Goal: Use online tool/utility: Utilize a website feature to perform a specific function

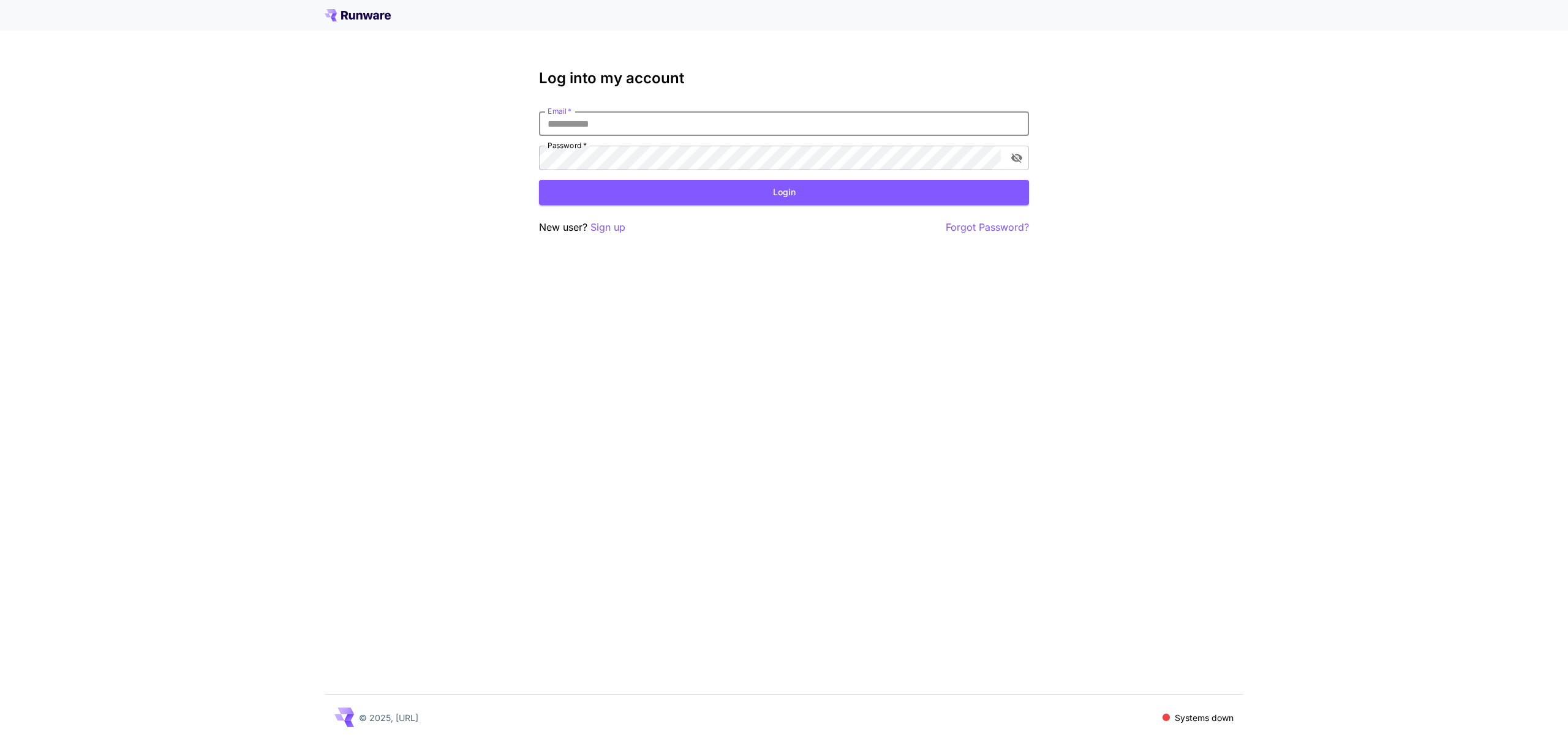
click at [652, 124] on input "Email   *" at bounding box center [784, 124] width 490 height 24
click at [836, 120] on input "Email   *" at bounding box center [784, 124] width 490 height 24
type input "**********"
click at [763, 185] on button "Login" at bounding box center [784, 192] width 490 height 25
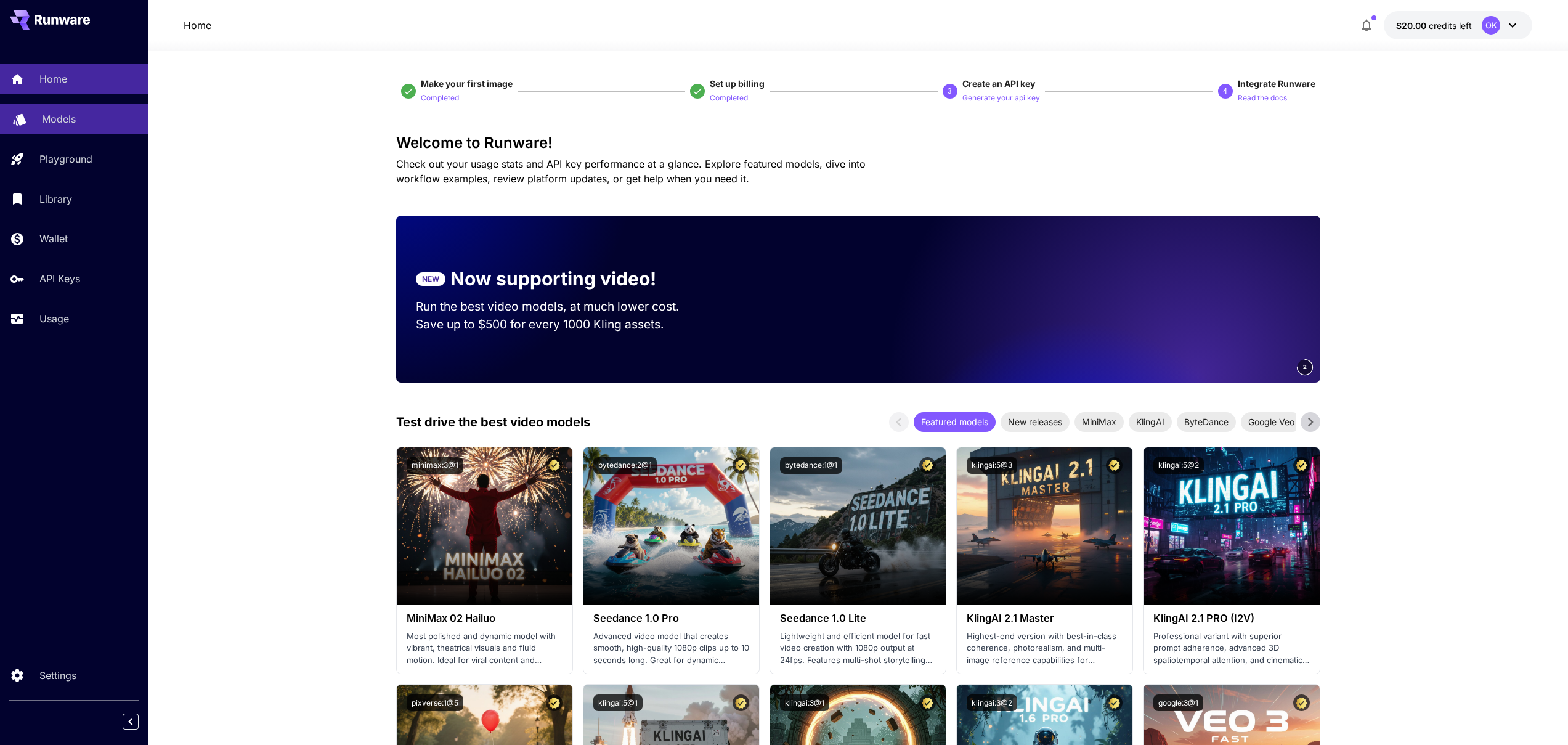
click at [56, 119] on p "Models" at bounding box center [59, 119] width 34 height 15
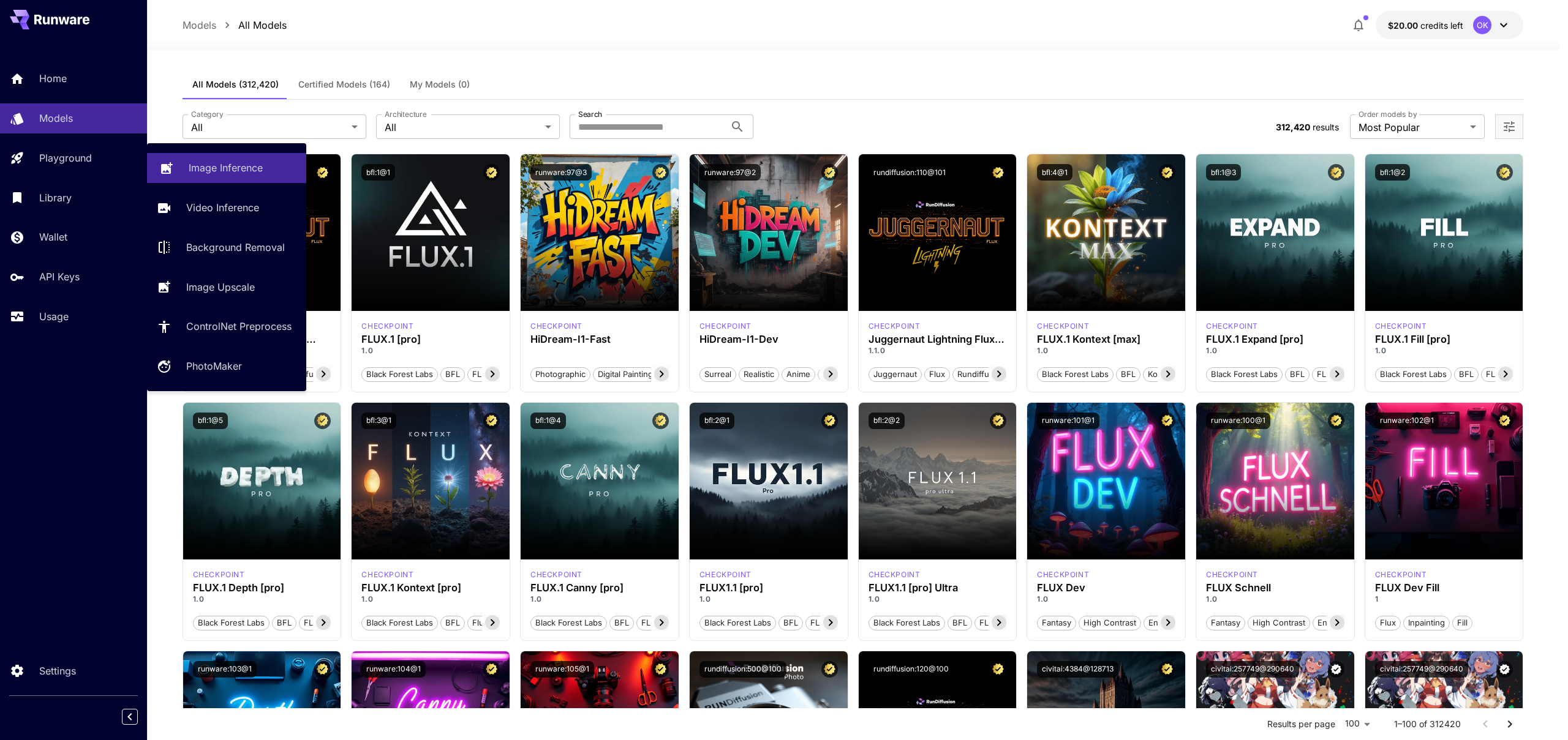
click at [252, 167] on p "Image Inference" at bounding box center [226, 168] width 74 height 15
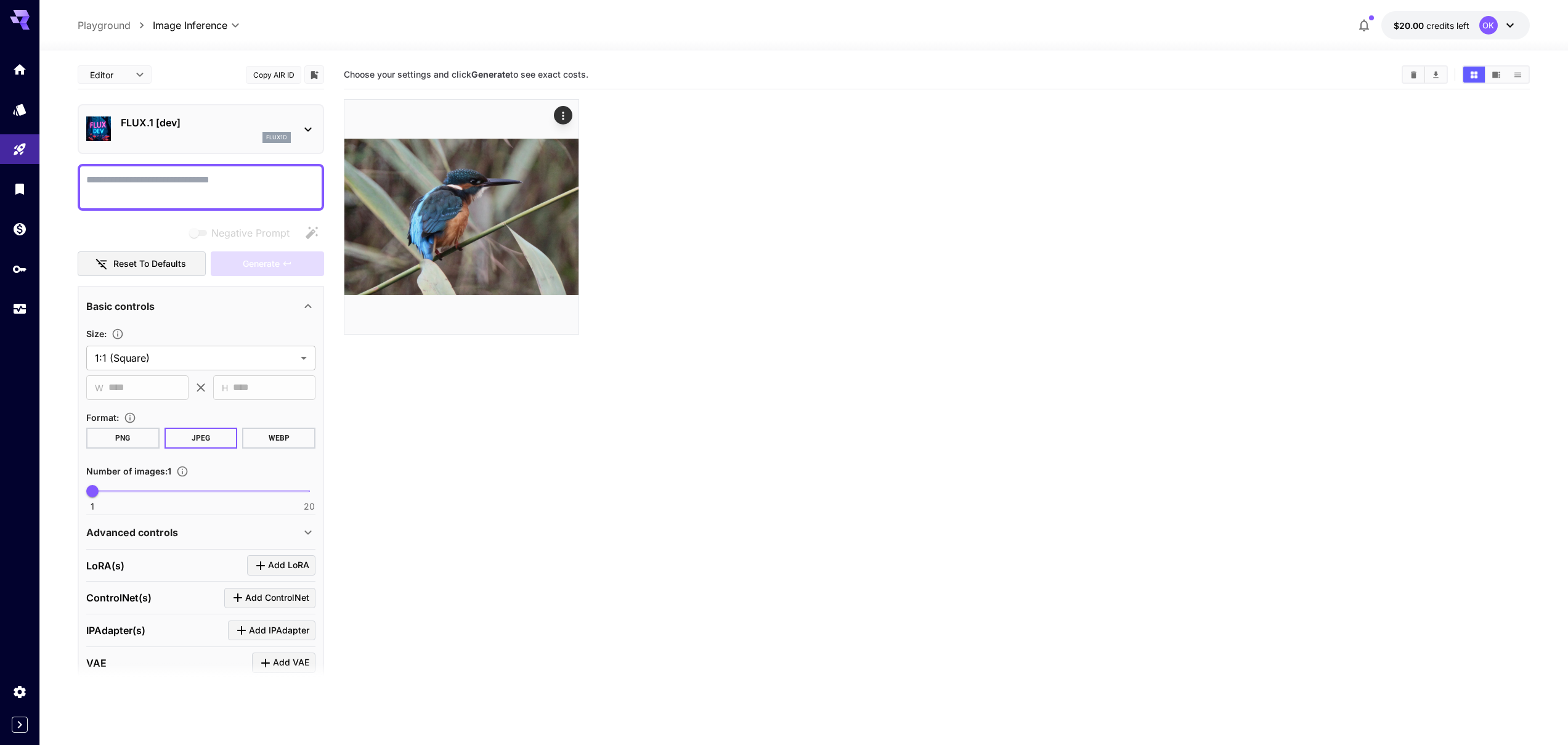
click at [307, 129] on icon at bounding box center [307, 130] width 7 height 4
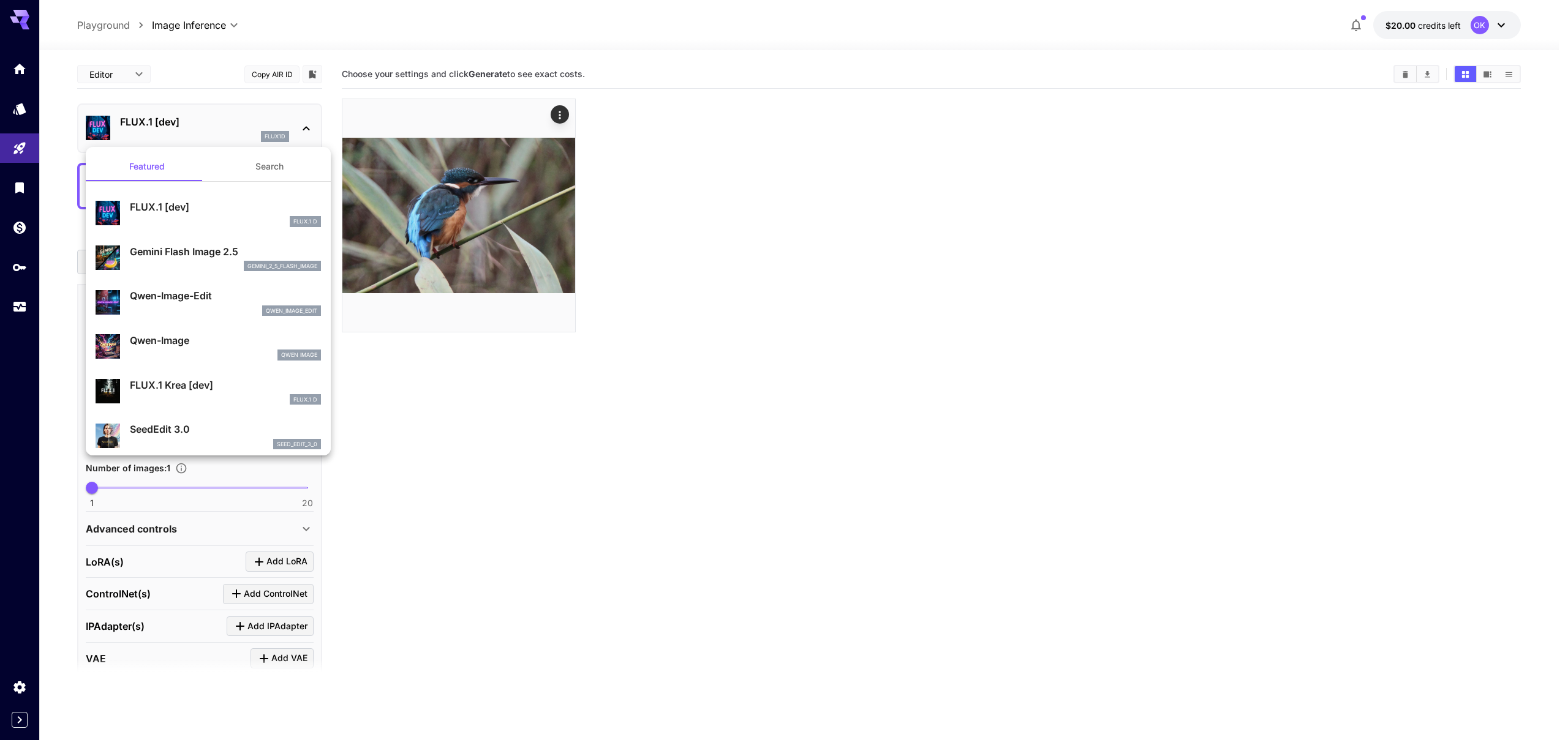
click at [194, 256] on p "Gemini Flash Image 2.5" at bounding box center [225, 251] width 191 height 15
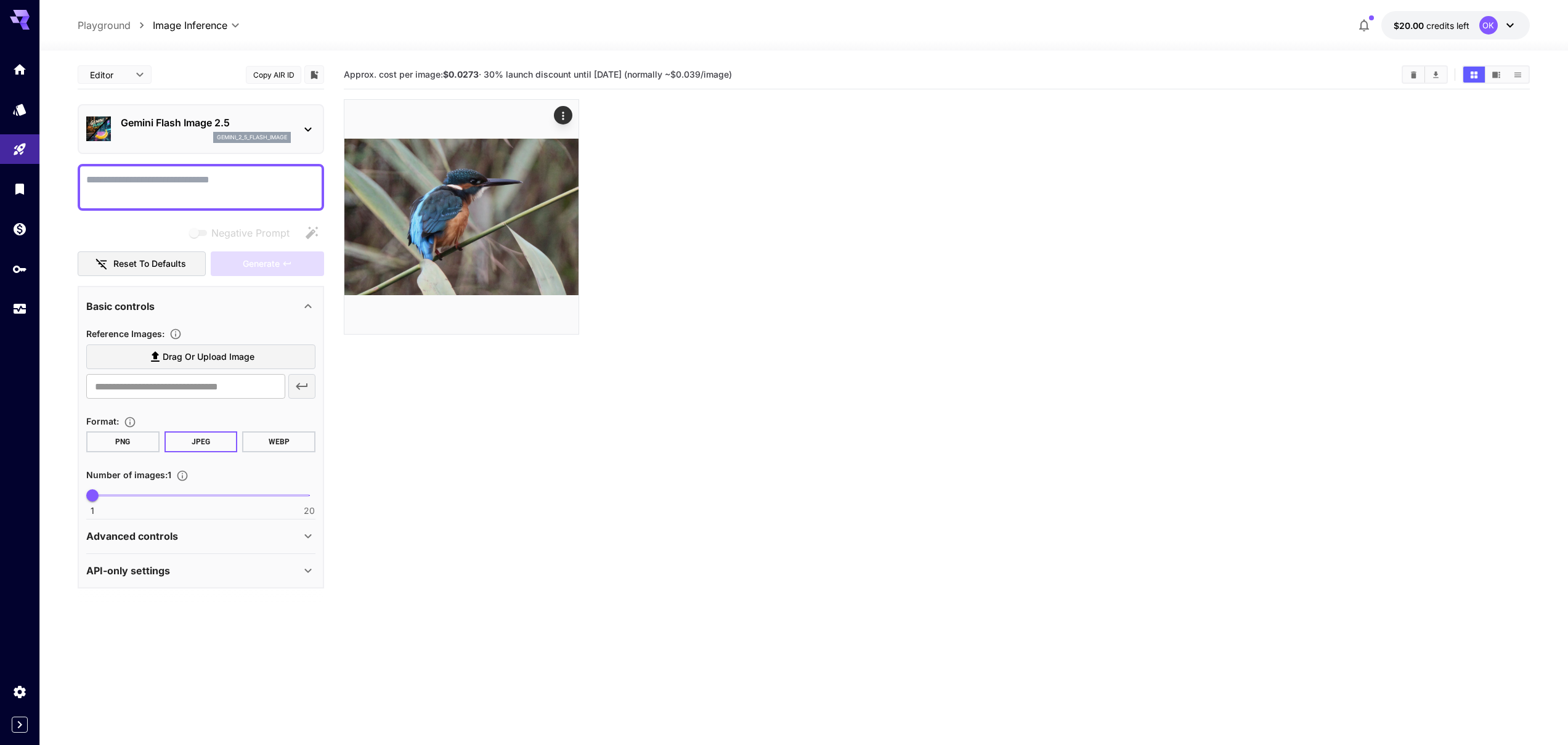
click at [309, 534] on icon at bounding box center [308, 536] width 15 height 15
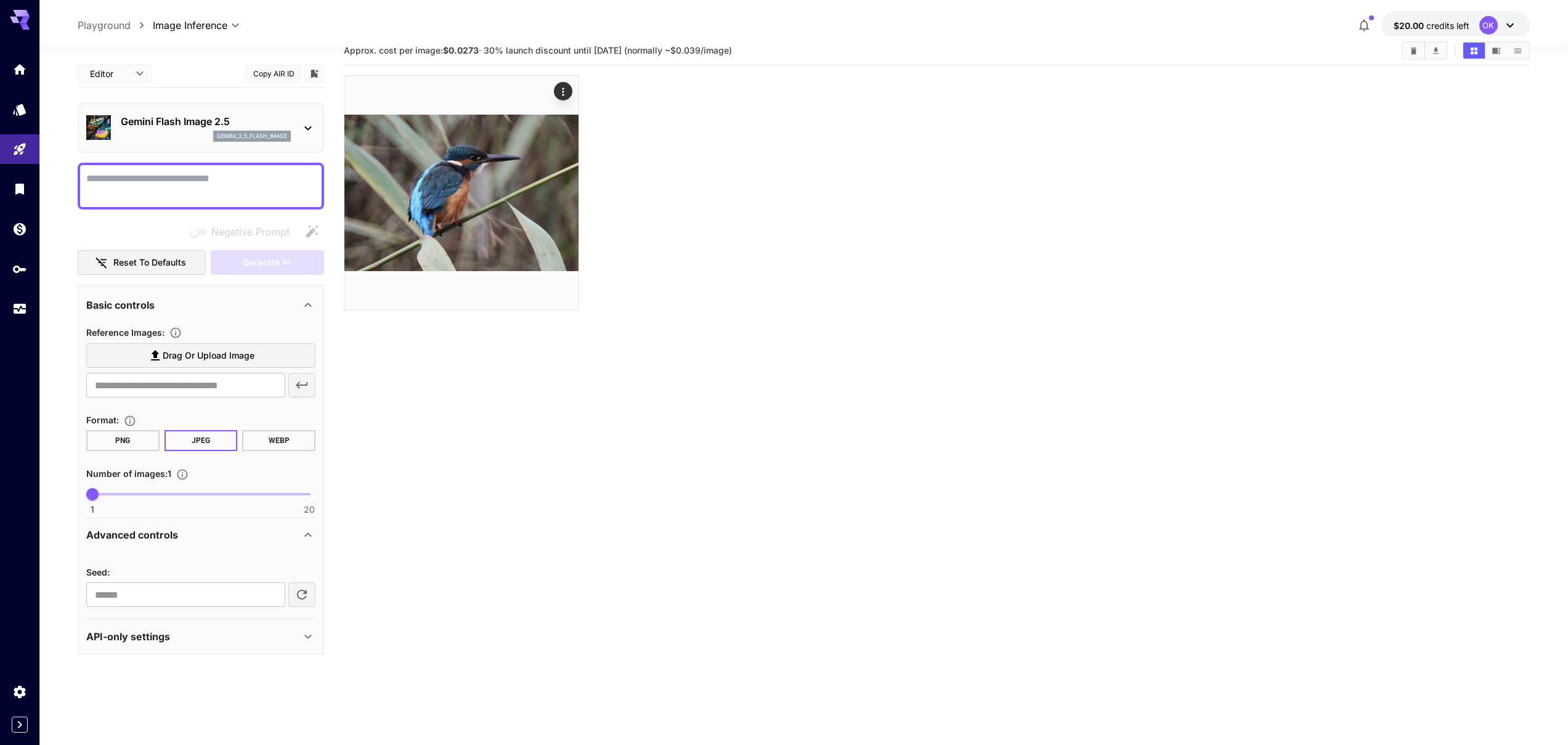
scroll to position [44, 0]
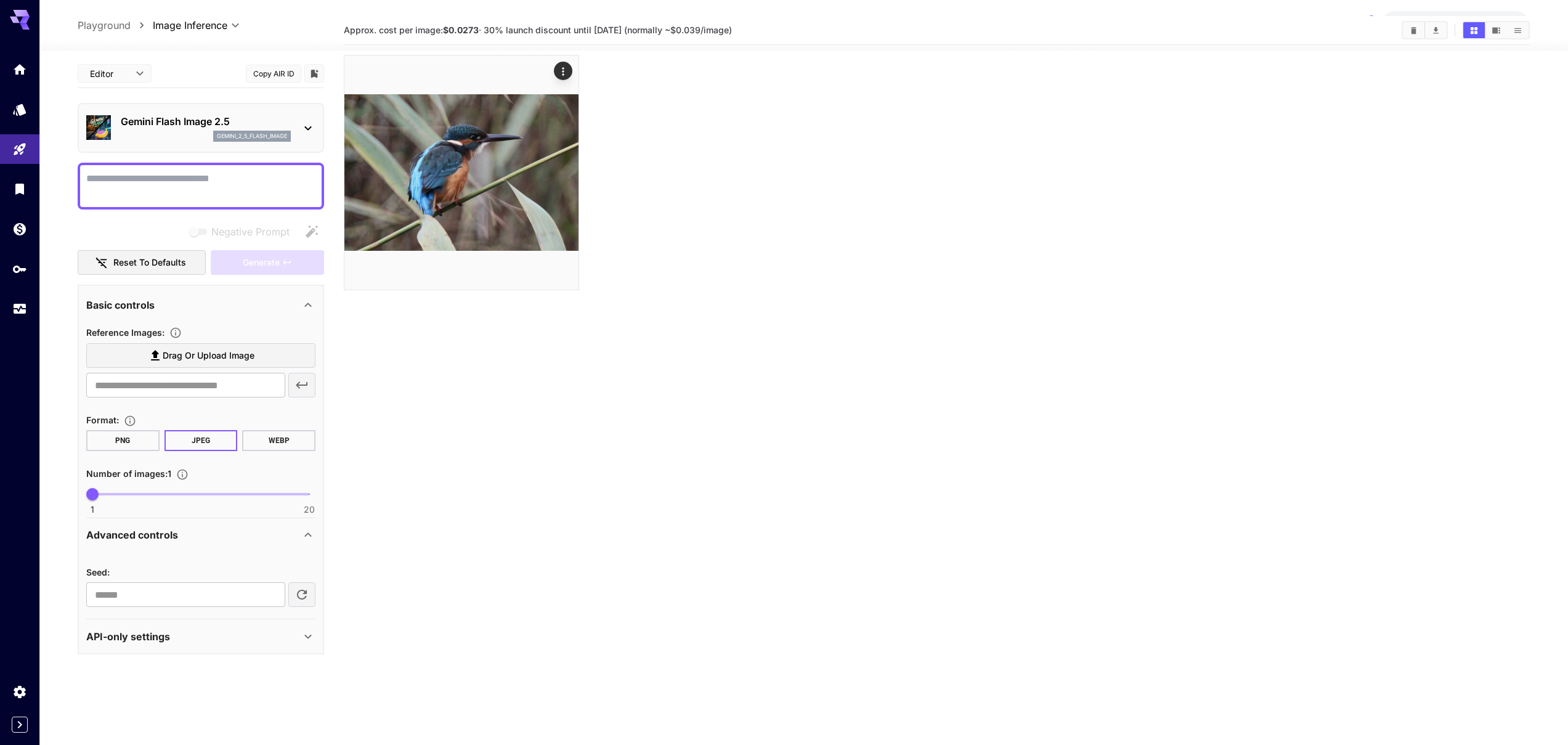
click at [312, 637] on icon at bounding box center [308, 637] width 15 height 15
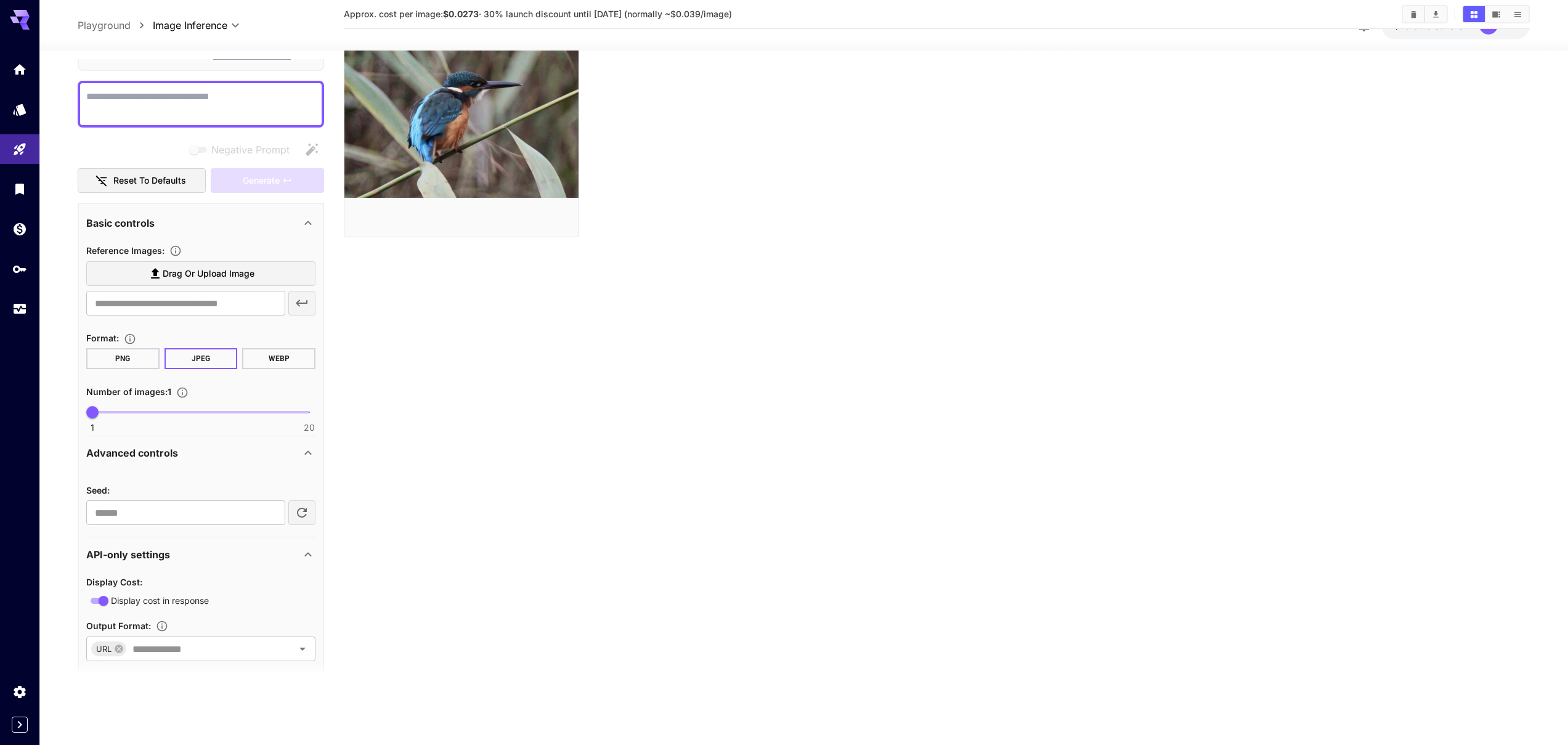
scroll to position [0, 0]
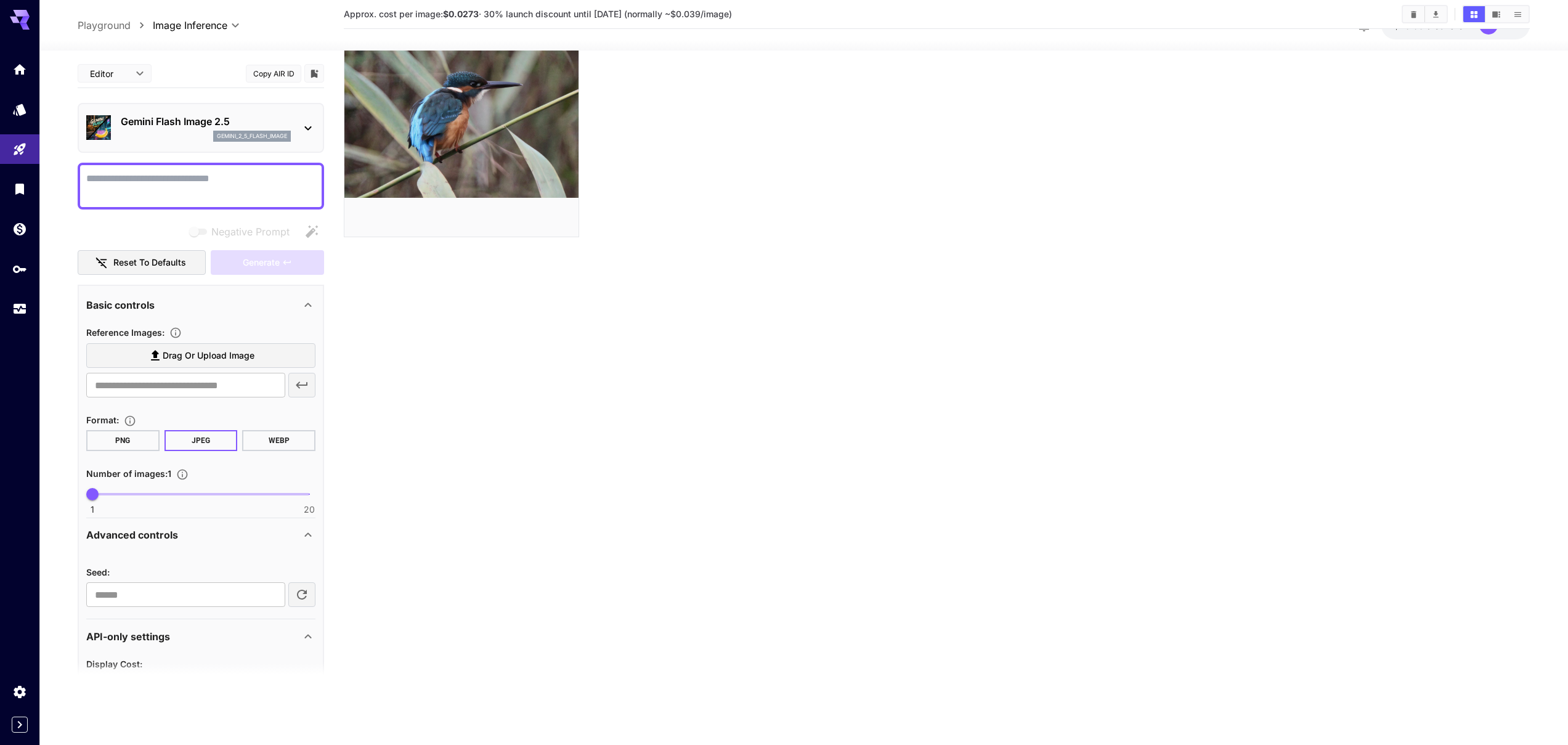
click at [196, 188] on textarea "Negative Prompt" at bounding box center [201, 186] width 229 height 29
click at [199, 357] on span "Drag or upload image" at bounding box center [208, 356] width 92 height 16
click at [0, 0] on input "Drag or upload image" at bounding box center [0, 0] width 0 height 0
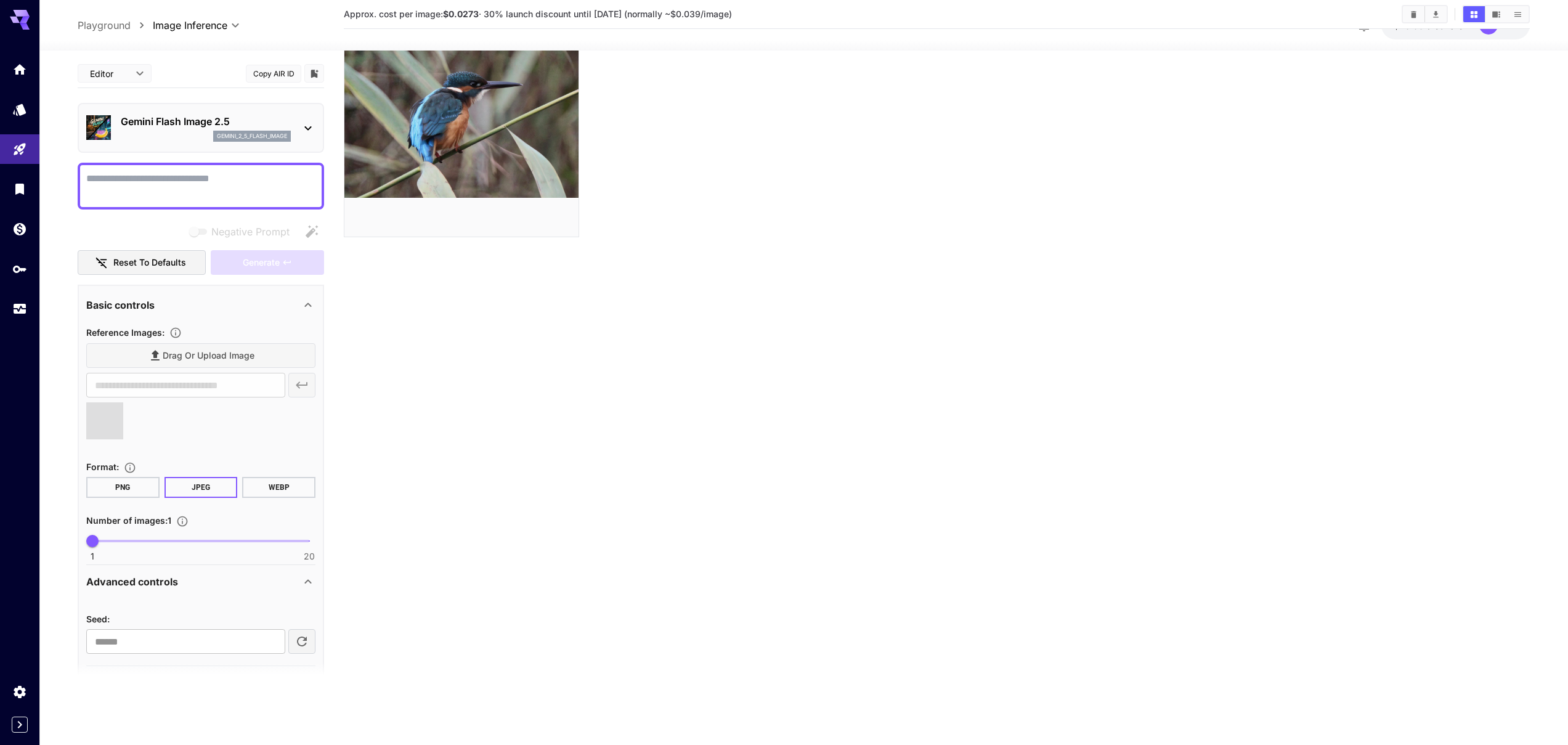
type input "**********"
click at [227, 179] on textarea "Negative Prompt" at bounding box center [201, 186] width 229 height 29
paste textarea "**********"
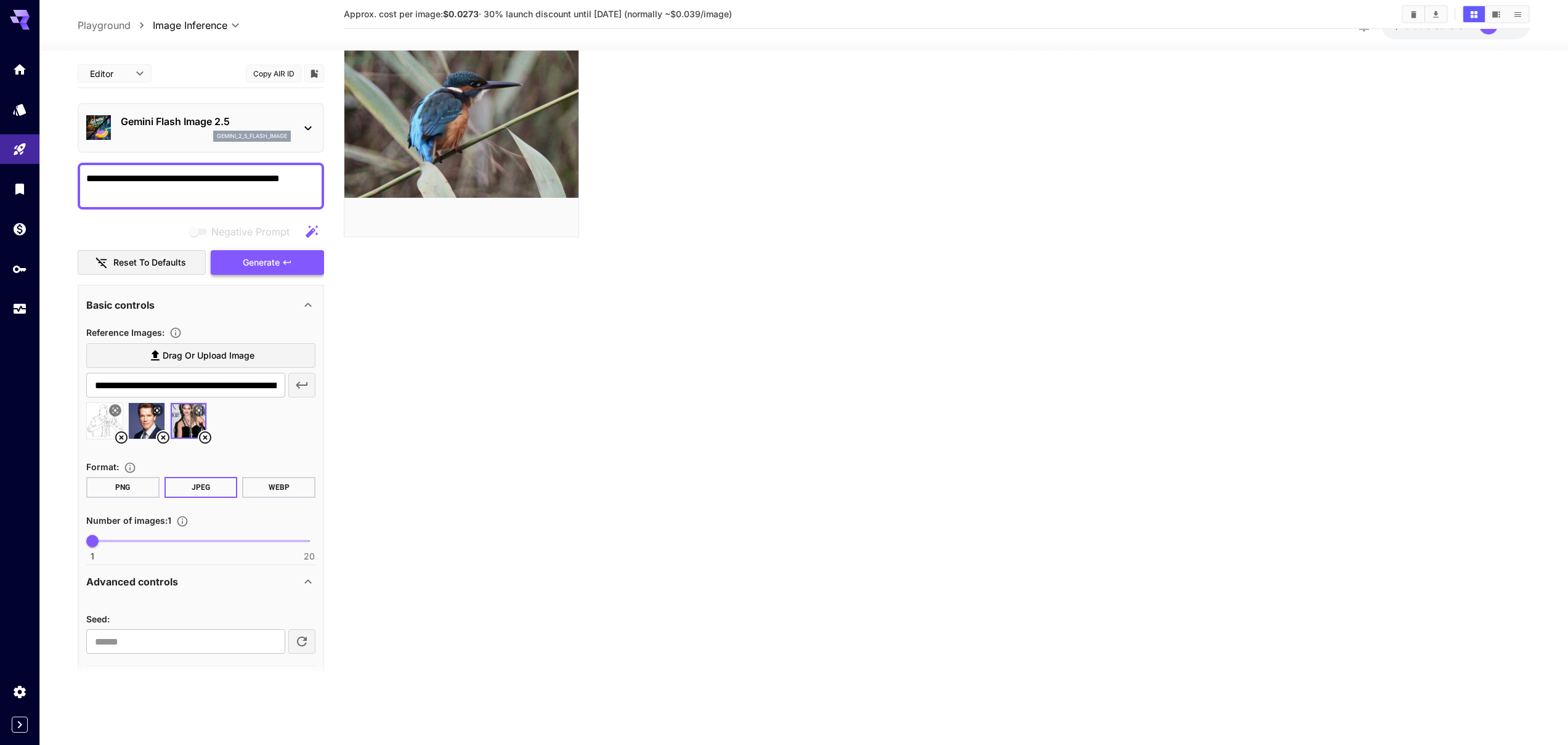
click at [271, 259] on span "Generate" at bounding box center [261, 263] width 37 height 16
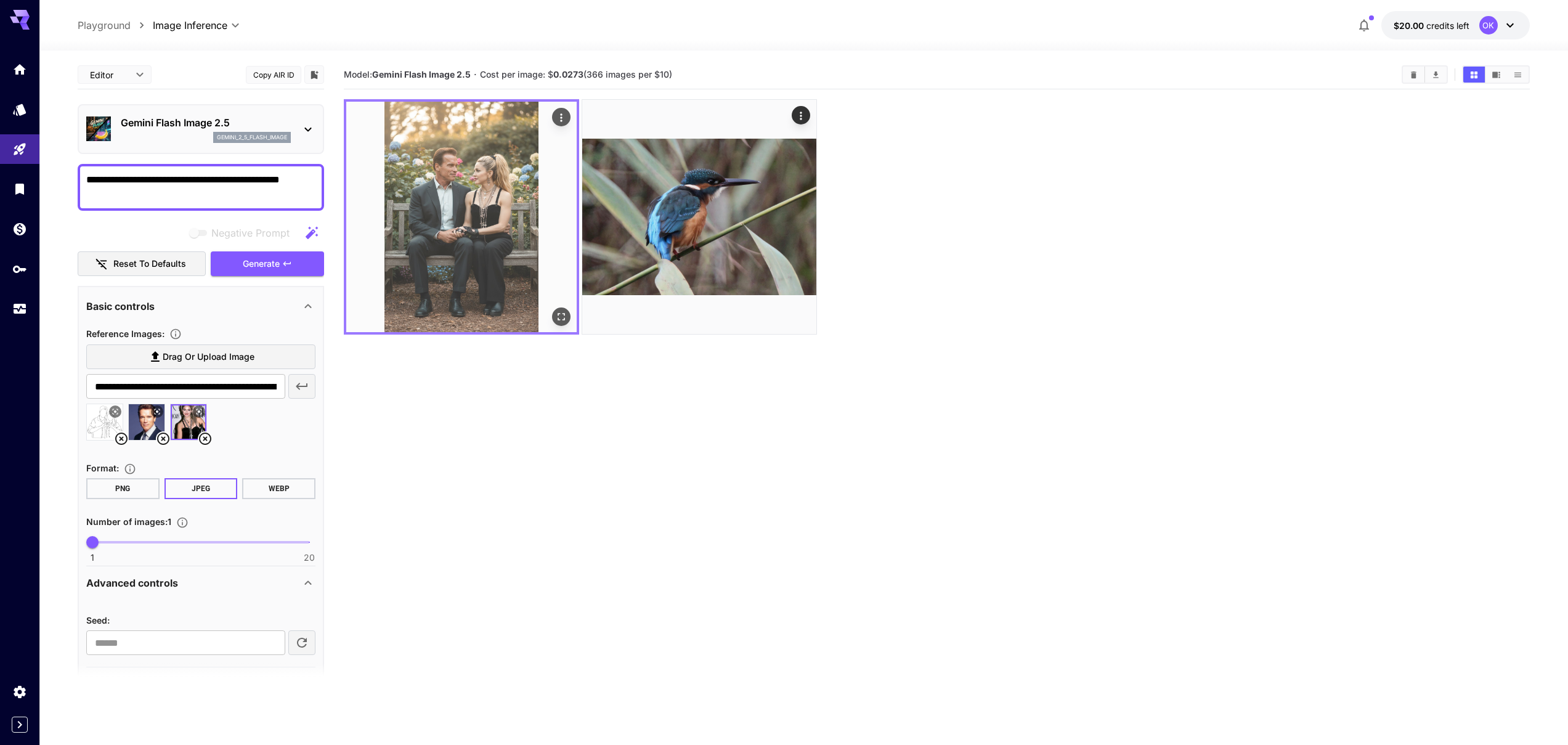
click at [459, 160] on img at bounding box center [461, 216] width 231 height 231
click at [563, 317] on icon "Open in fullscreen" at bounding box center [561, 317] width 12 height 12
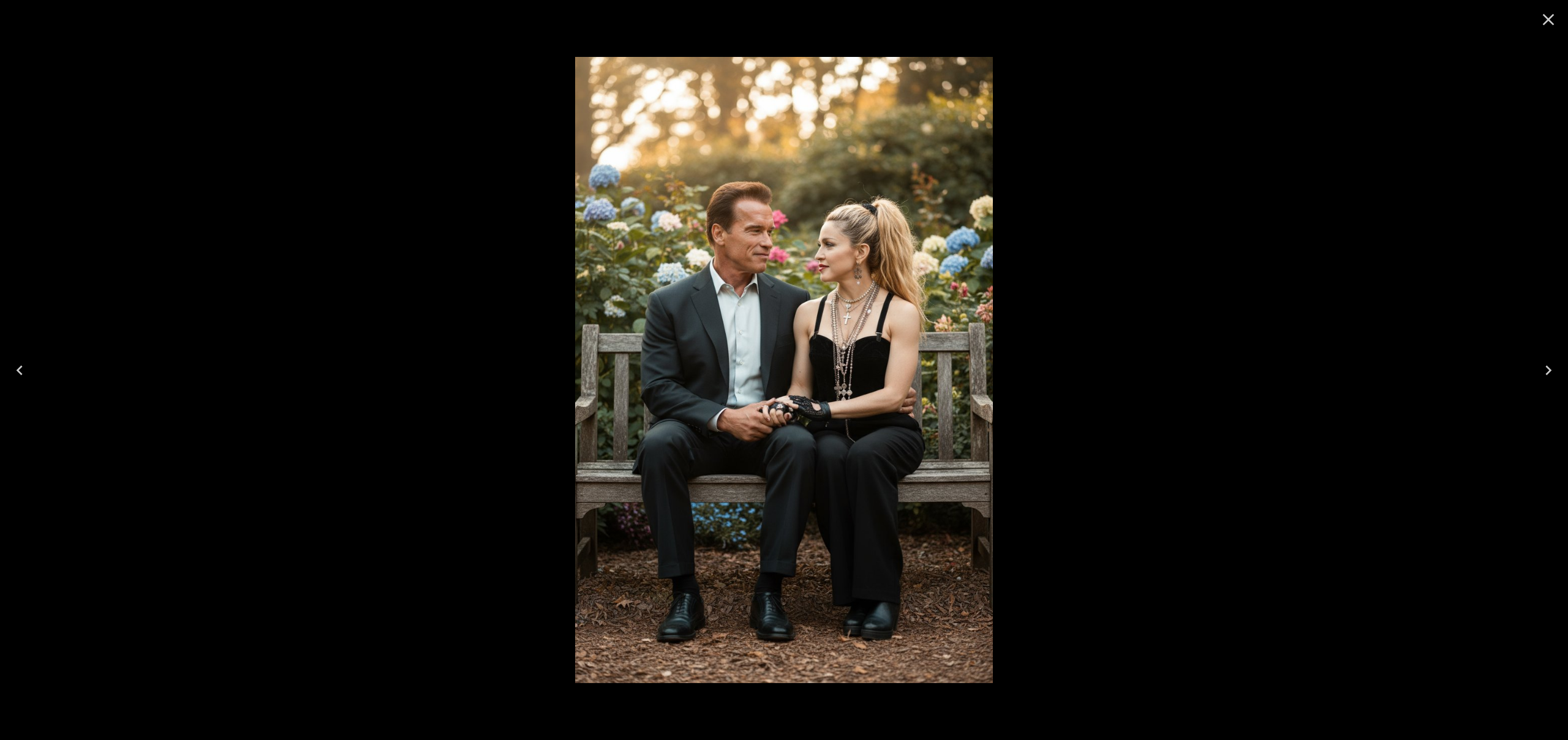
click at [1546, 22] on icon "Close" at bounding box center [1548, 20] width 11 height 11
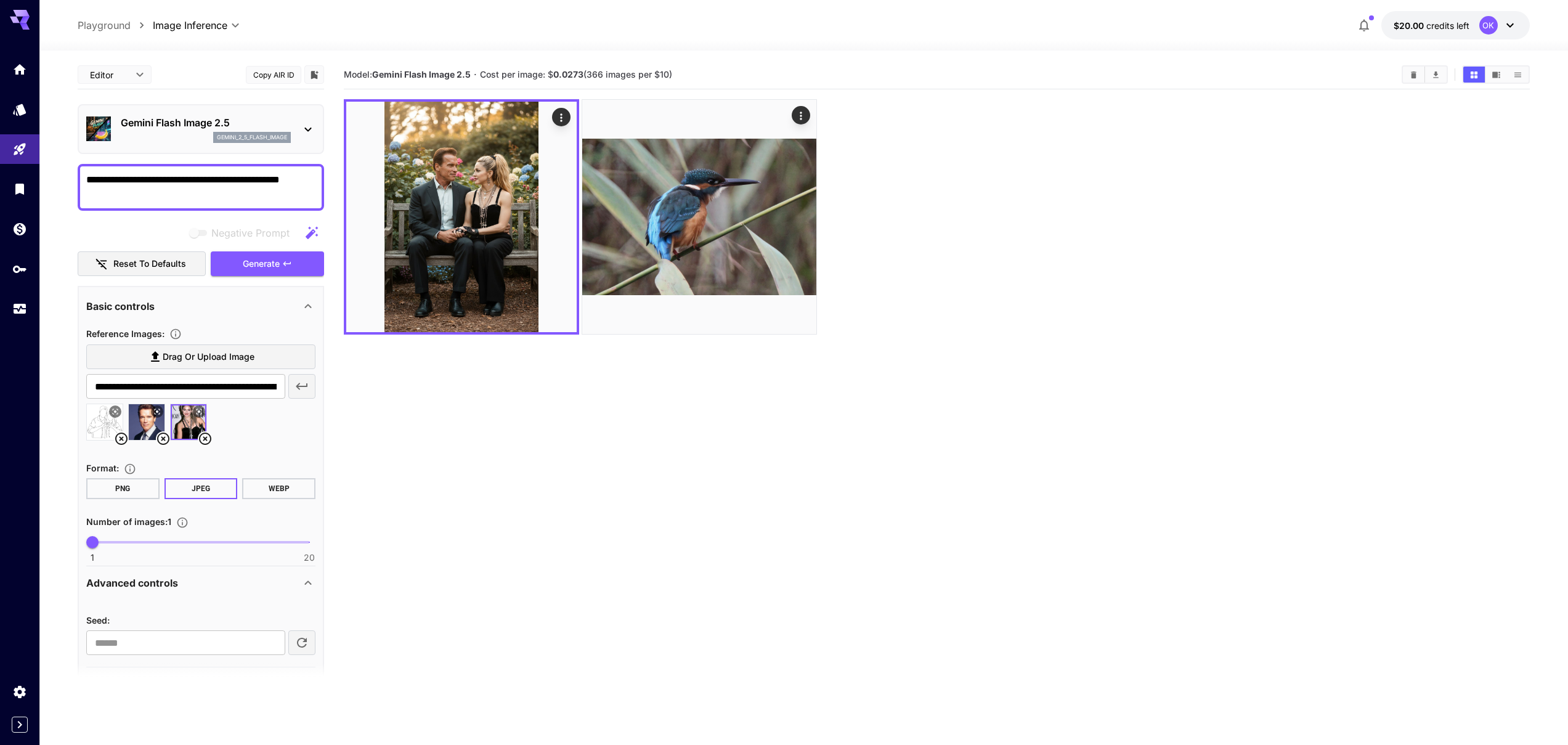
drag, startPoint x: 167, startPoint y: 200, endPoint x: 60, endPoint y: 171, distance: 110.9
click at [60, 171] on section "**********" at bounding box center [803, 446] width 1529 height 792
paste textarea
type textarea "**********"
click at [259, 260] on span "Generate" at bounding box center [261, 264] width 37 height 16
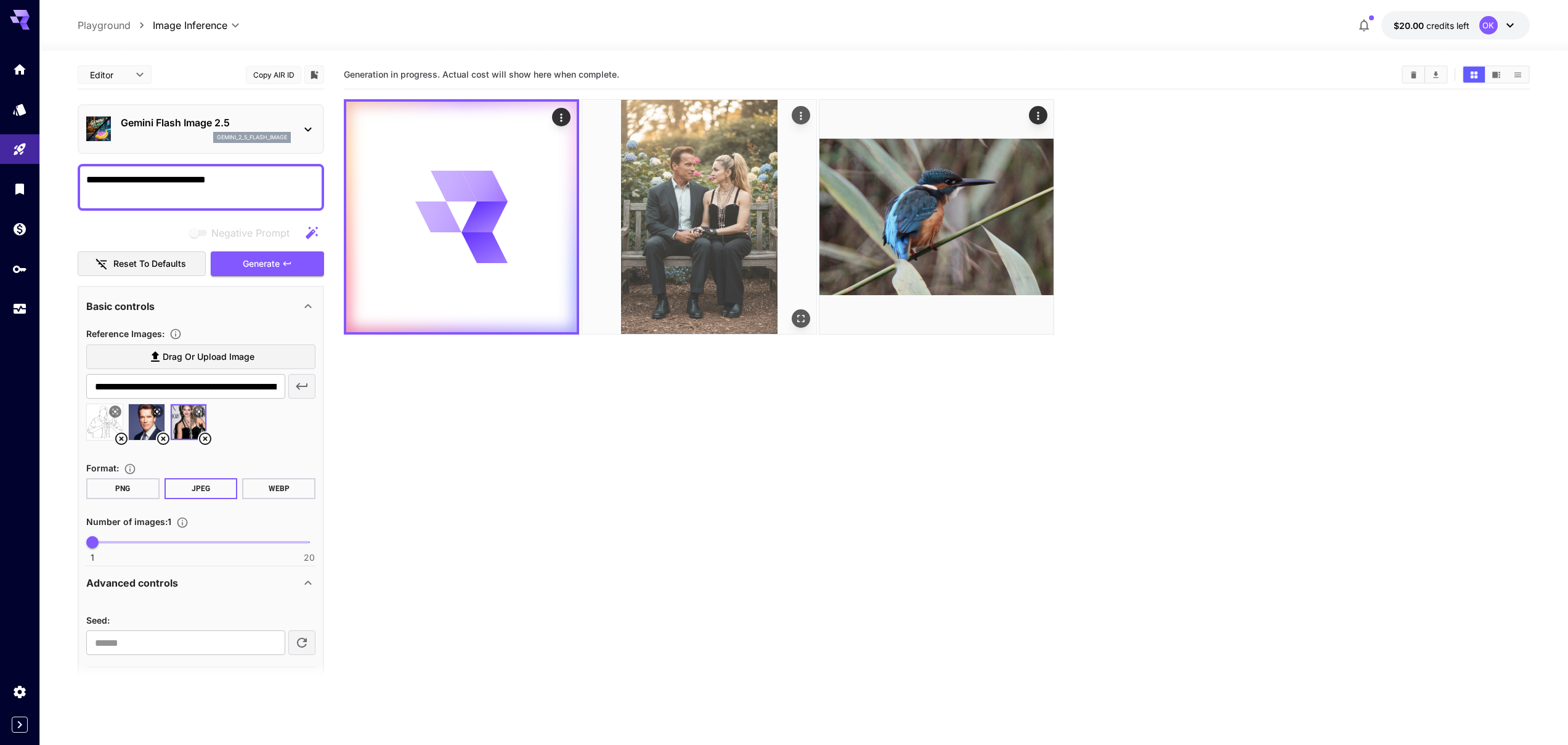
click at [705, 215] on img at bounding box center [699, 217] width 234 height 234
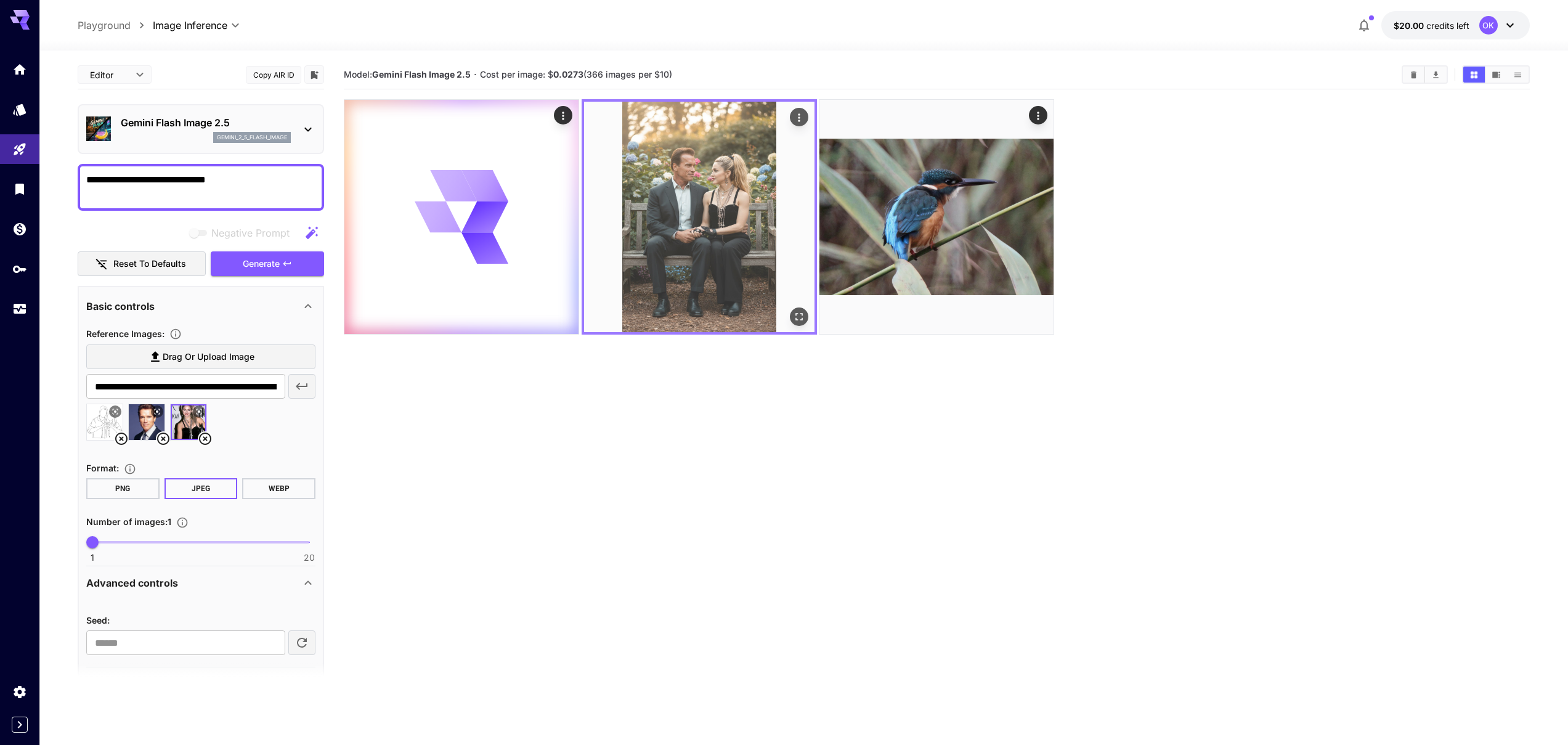
click at [795, 317] on icon "Open in fullscreen" at bounding box center [799, 317] width 12 height 12
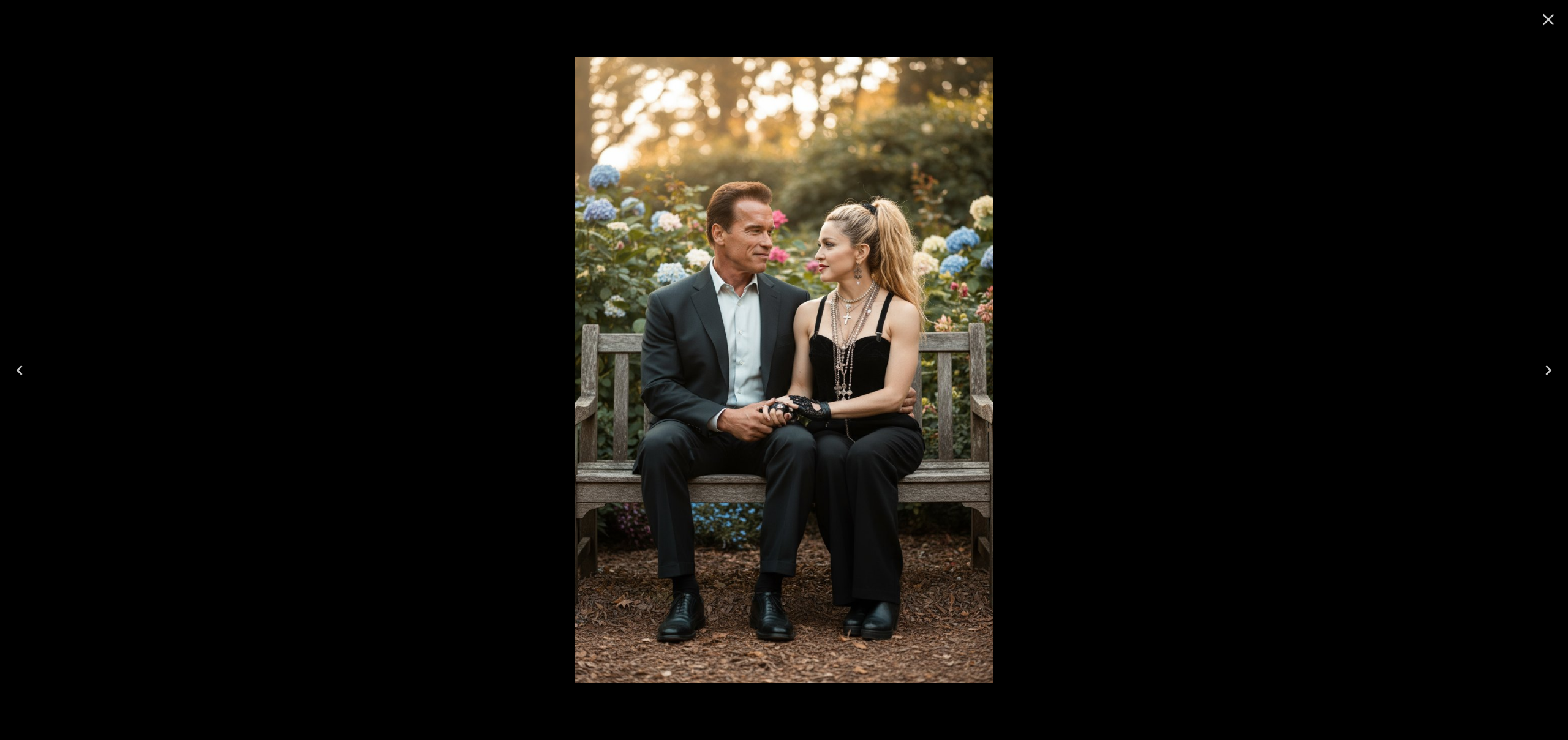
click at [1550, 18] on icon "Close" at bounding box center [1548, 19] width 20 height 20
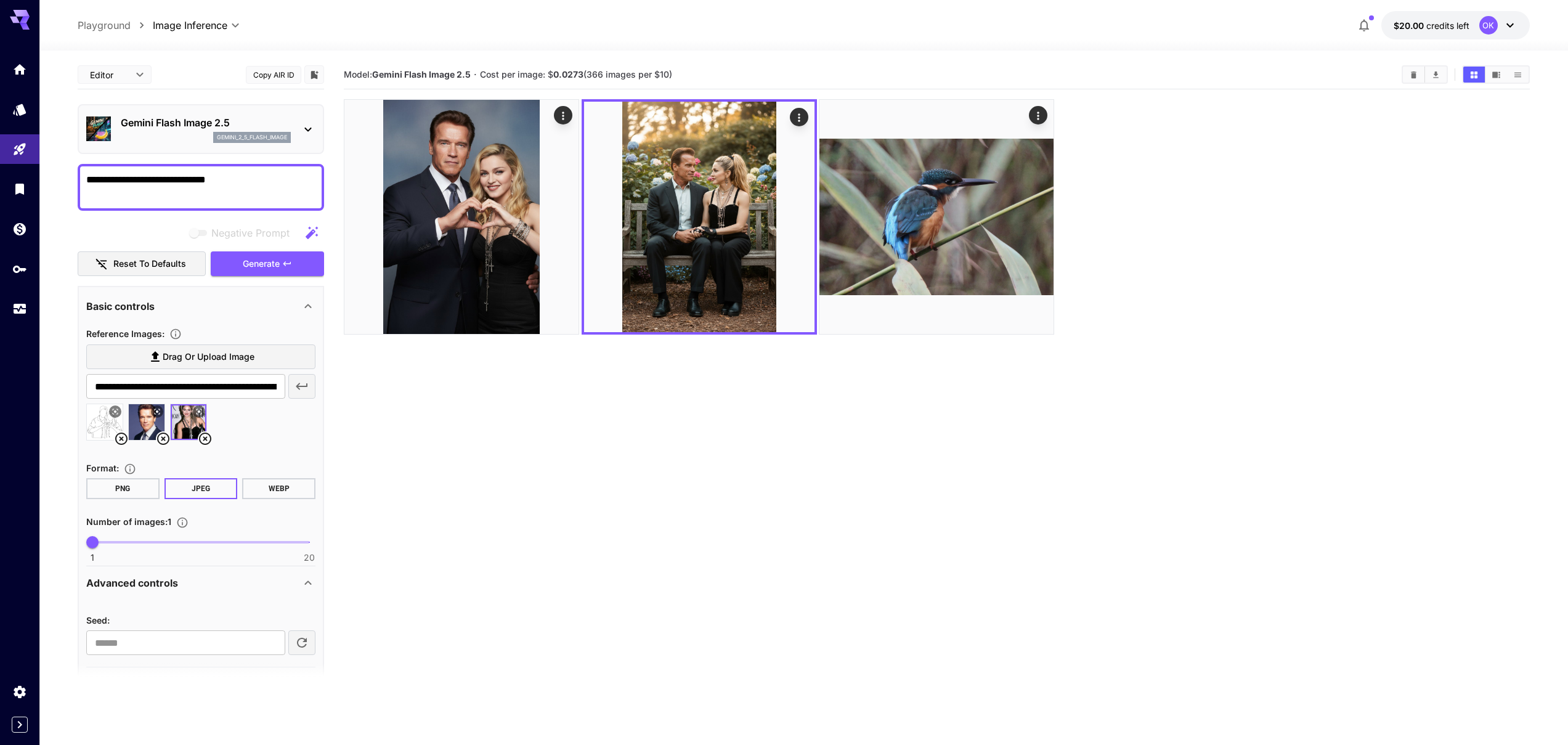
click at [1182, 208] on div at bounding box center [937, 217] width 1186 height 235
click at [1507, 21] on icon at bounding box center [1510, 25] width 15 height 15
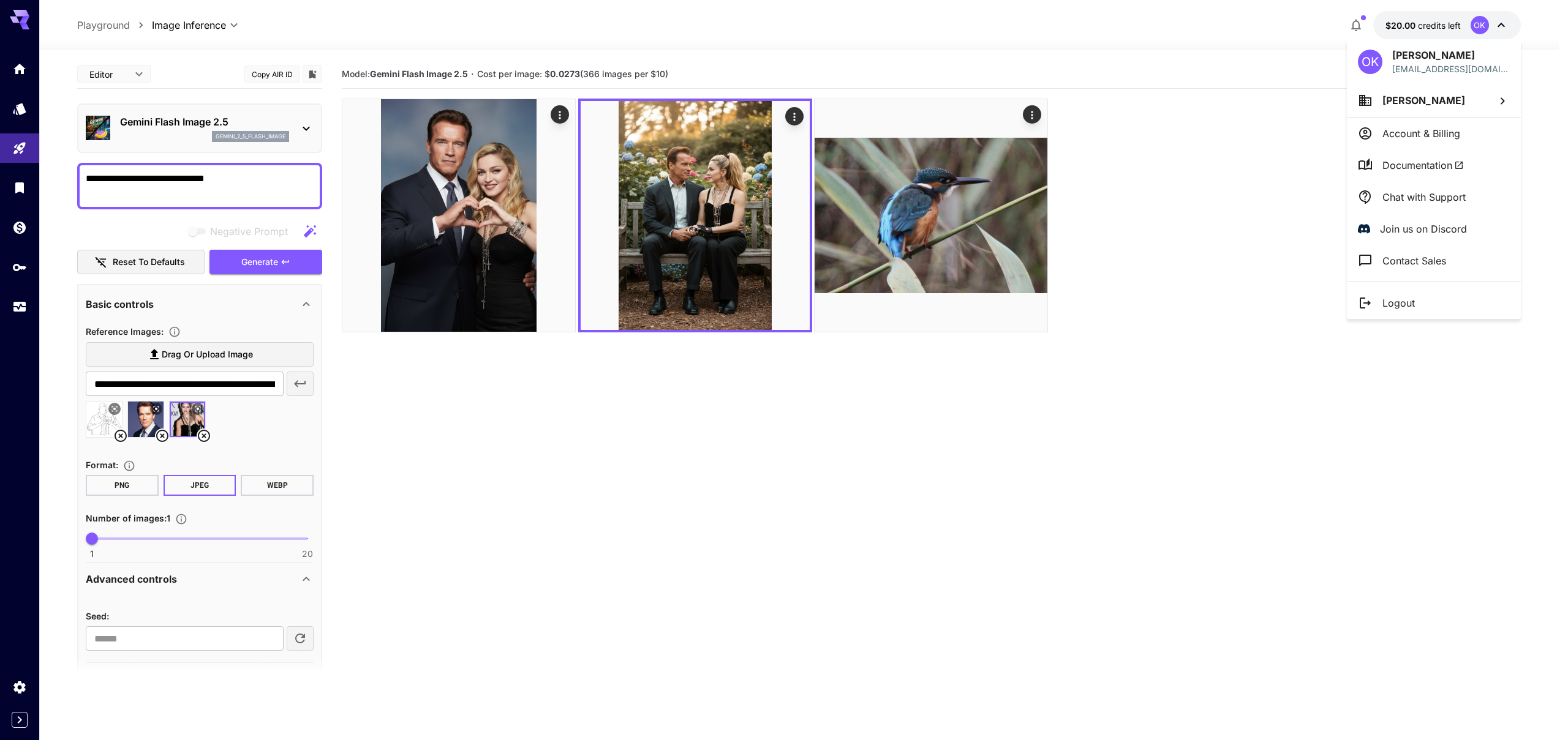
click at [1368, 19] on div at bounding box center [784, 370] width 1568 height 740
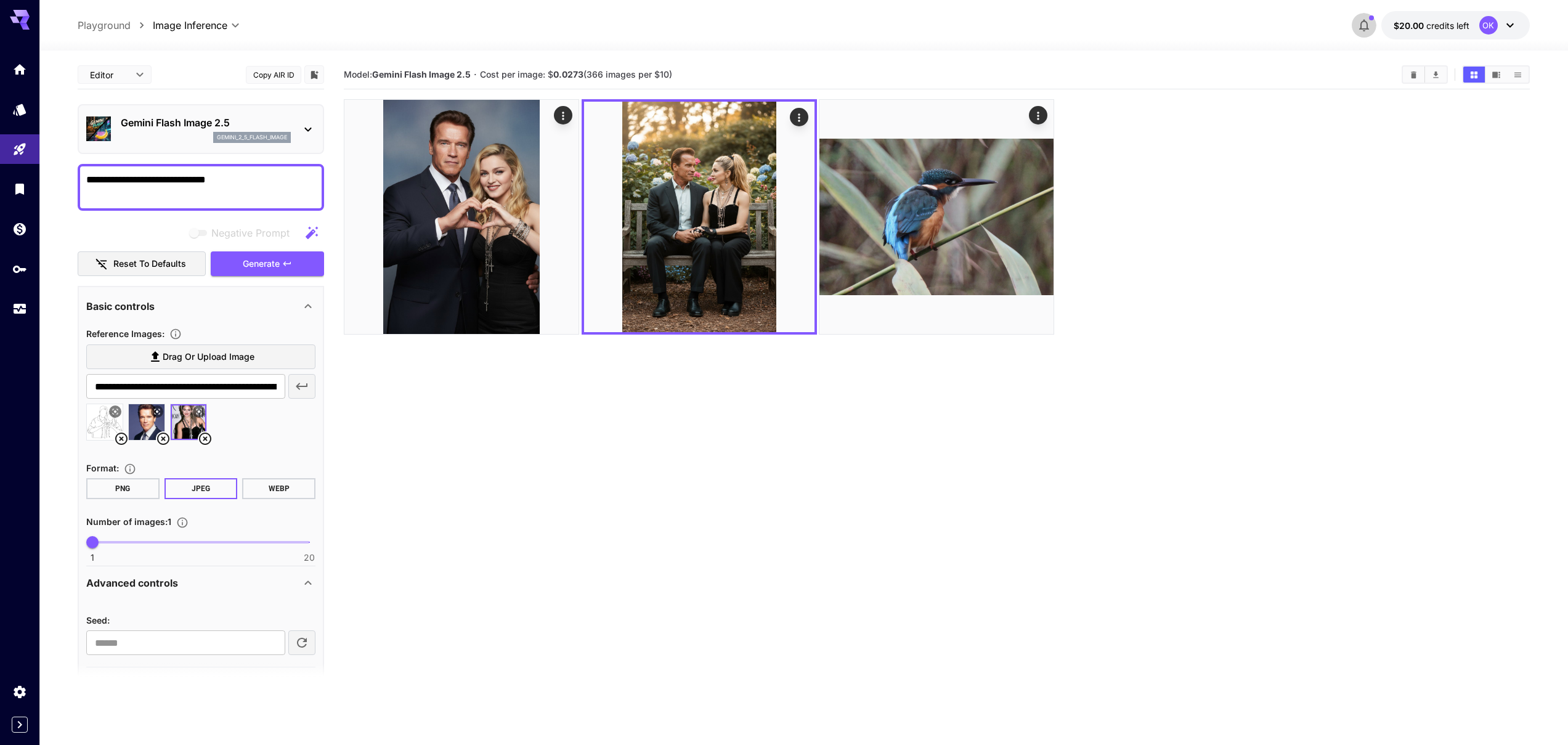
click at [1367, 21] on icon "button" at bounding box center [1365, 25] width 15 height 15
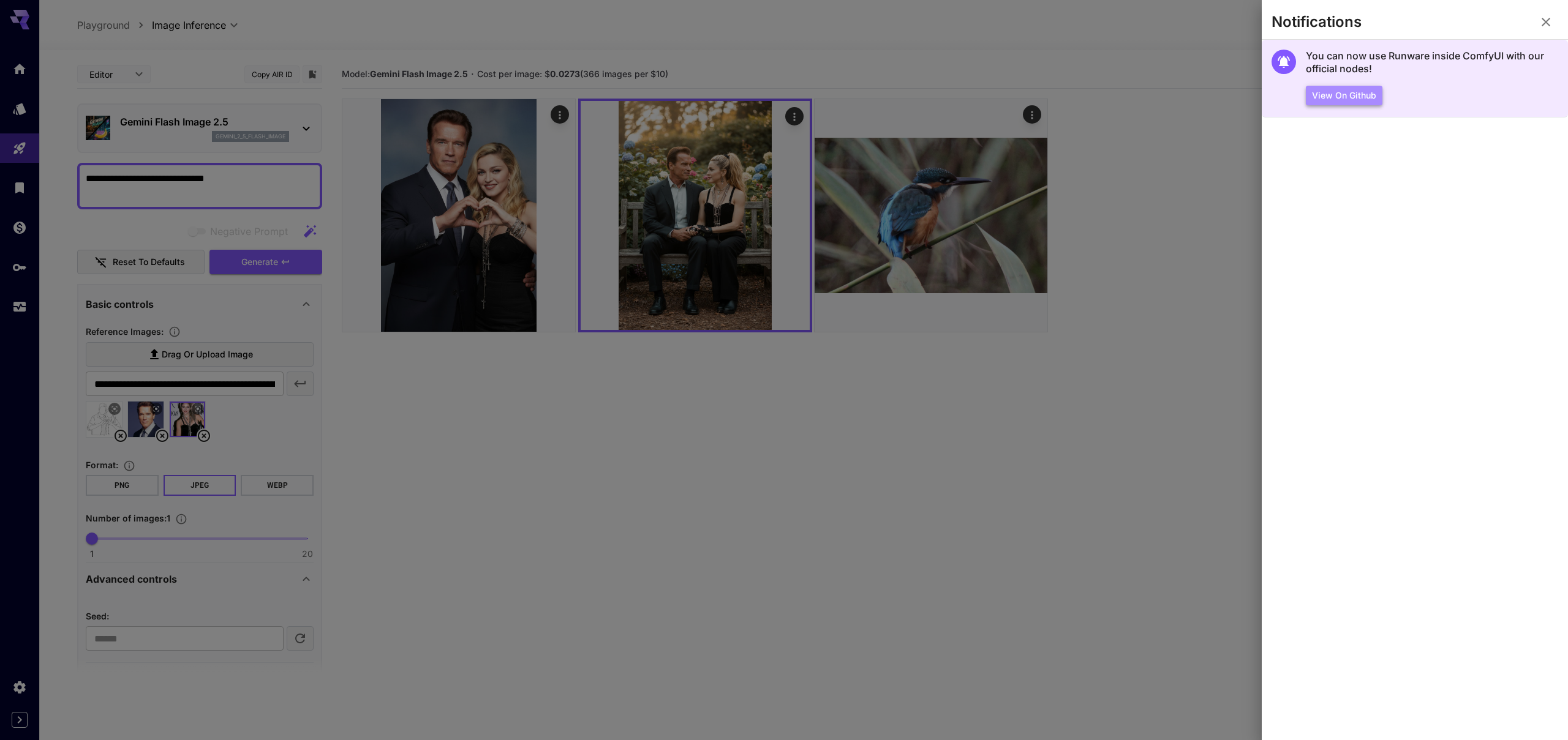
click at [1343, 95] on button "View on Github" at bounding box center [1344, 96] width 76 height 20
